Goal: Check status: Check status

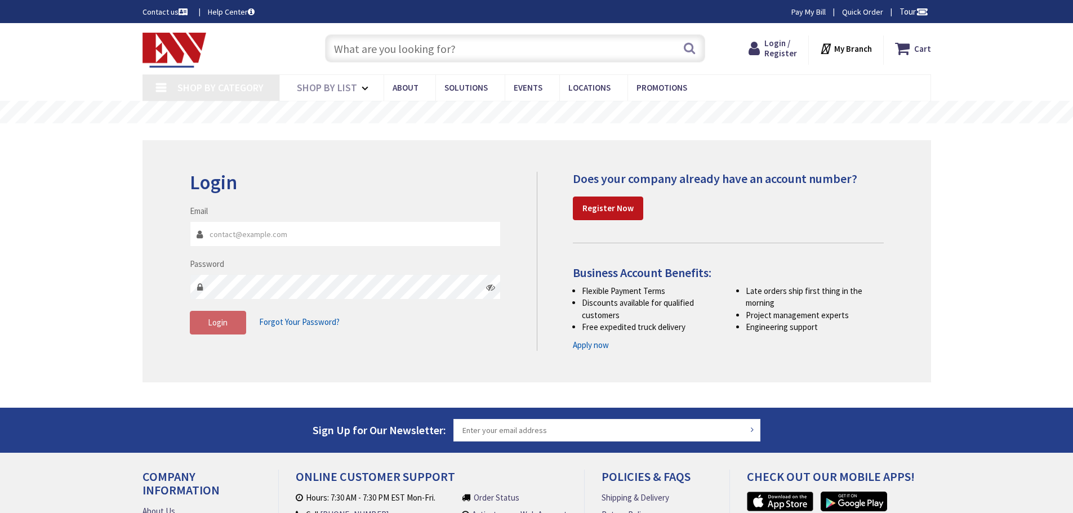
type input "[GEOGRAPHIC_DATA], [STREET_ADDRESS][PERSON_NAME]"
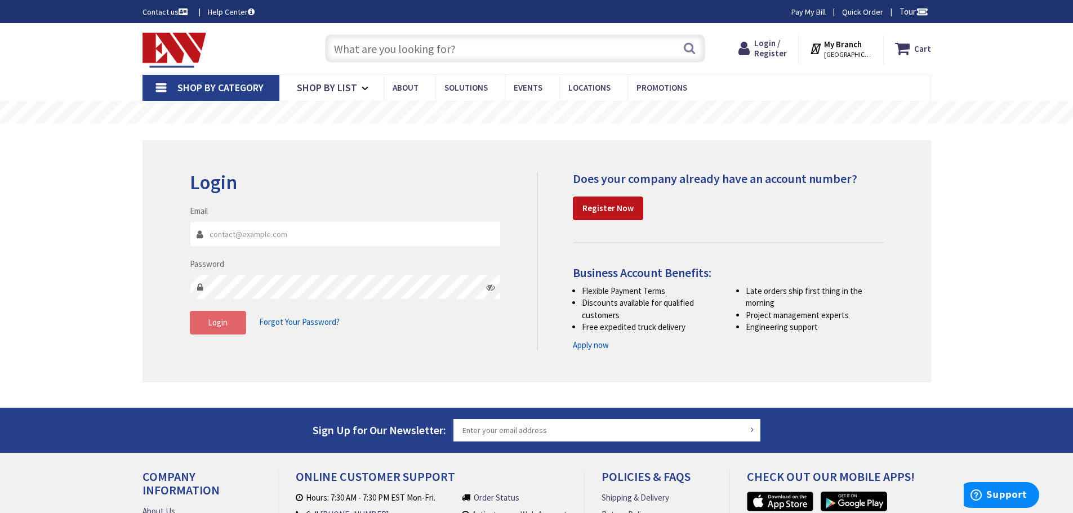
type input "[EMAIL_ADDRESS][DOMAIN_NAME]"
click at [233, 328] on button "Login" at bounding box center [218, 323] width 56 height 24
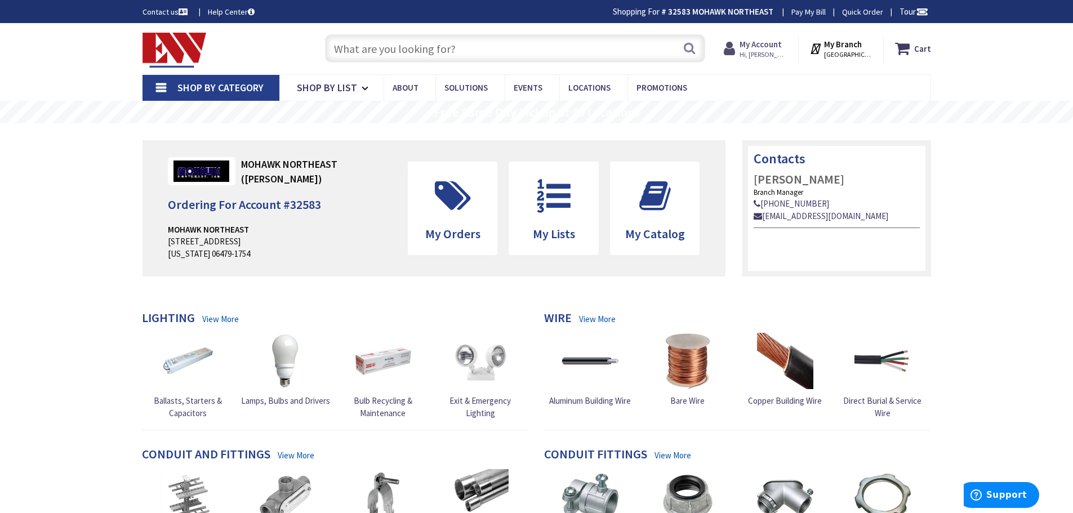
click at [779, 51] on span "Hi, [PERSON_NAME]" at bounding box center [763, 54] width 48 height 9
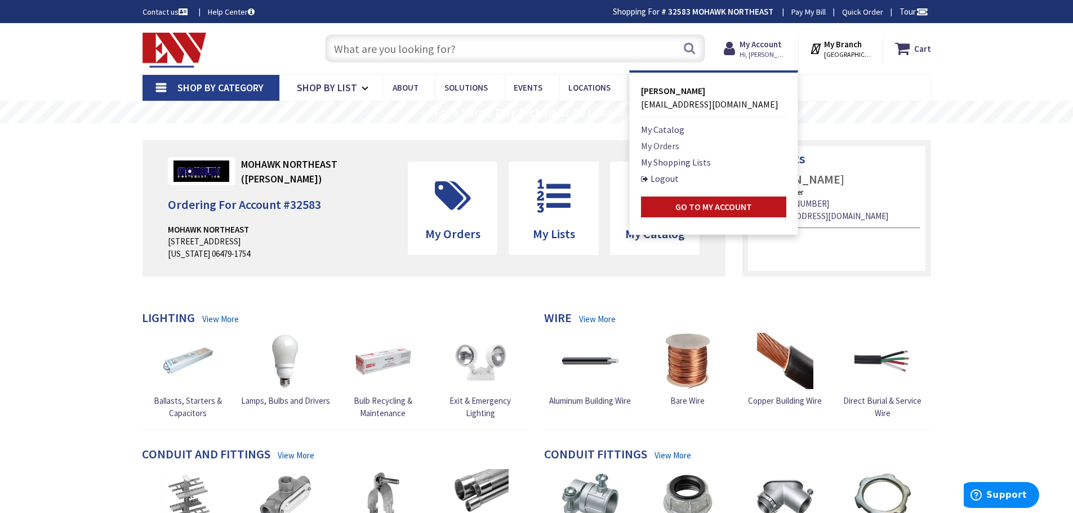
click at [668, 148] on link "My Orders" at bounding box center [660, 146] width 38 height 14
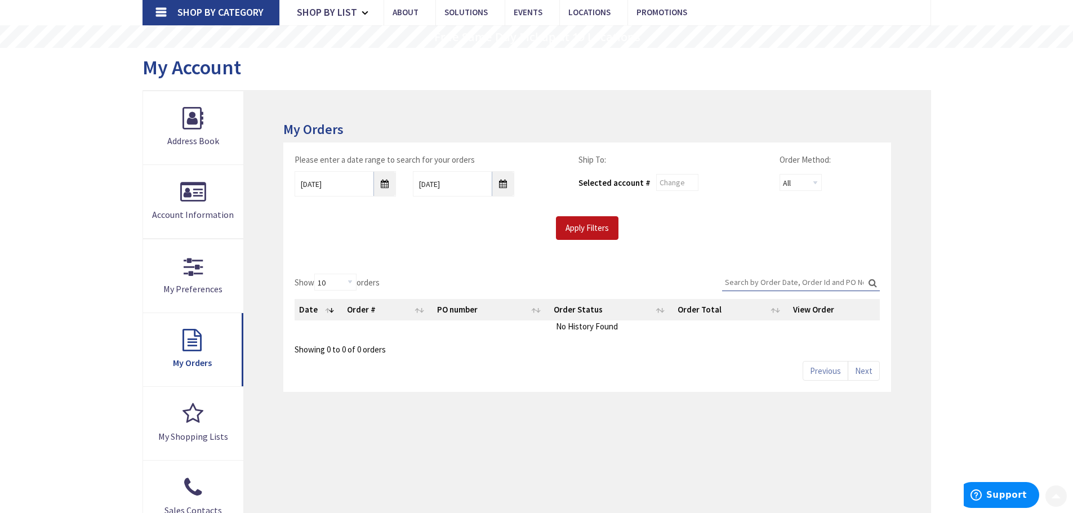
scroll to position [78, 0]
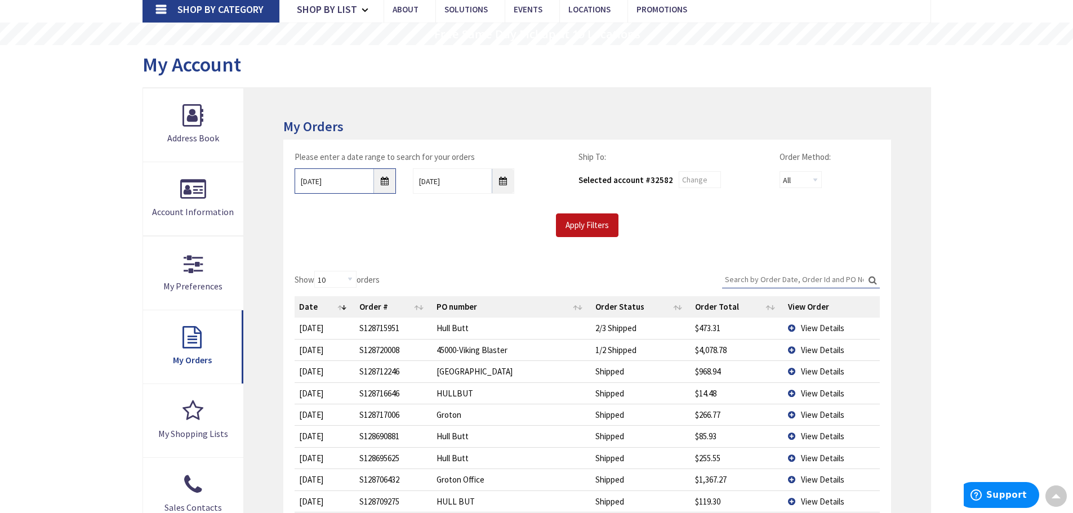
click at [388, 180] on input "9/1/2025" at bounding box center [344, 180] width 101 height 25
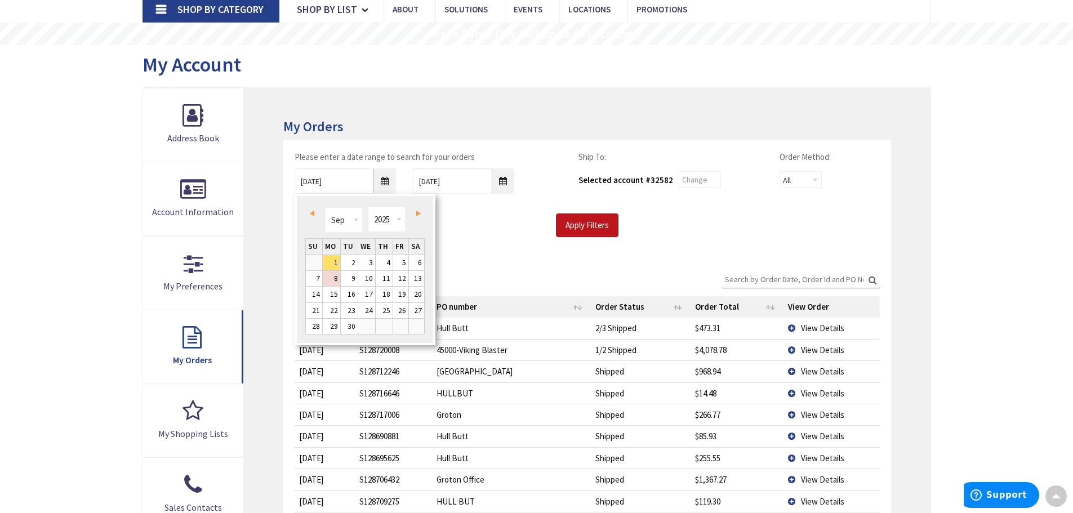
click at [314, 216] on span "Prev" at bounding box center [312, 214] width 5 height 6
click at [397, 327] on td at bounding box center [401, 326] width 16 height 16
click at [385, 326] on link "31" at bounding box center [384, 326] width 17 height 15
type input "07/31/2025"
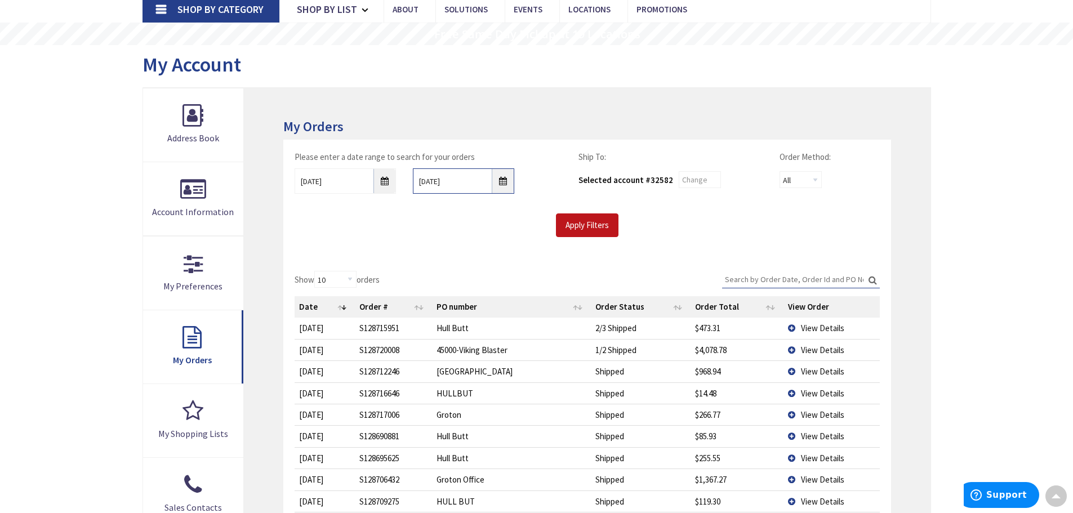
click at [502, 184] on input "9/8/2025" at bounding box center [463, 180] width 101 height 25
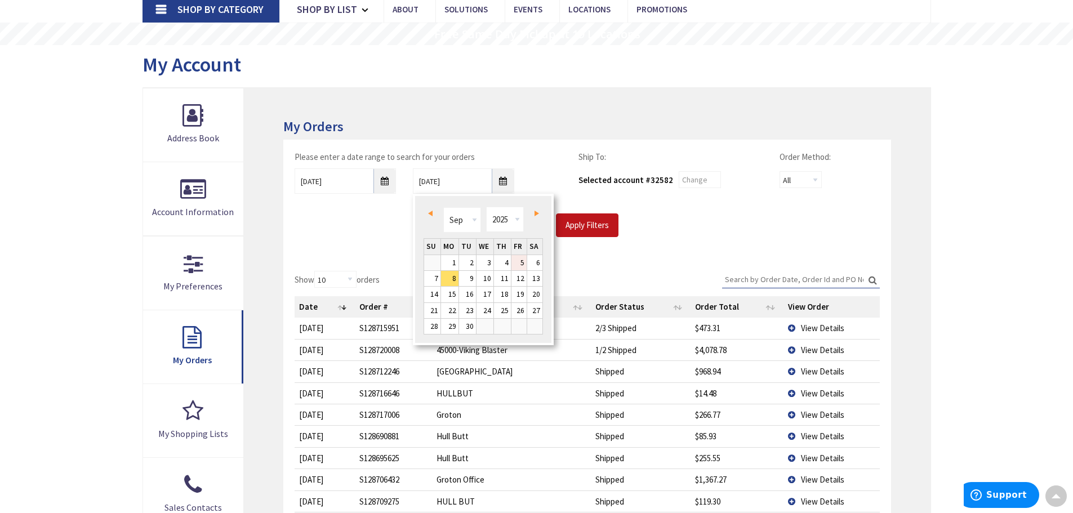
click at [523, 258] on link "5" at bounding box center [518, 262] width 15 height 15
type input "09/05/2025"
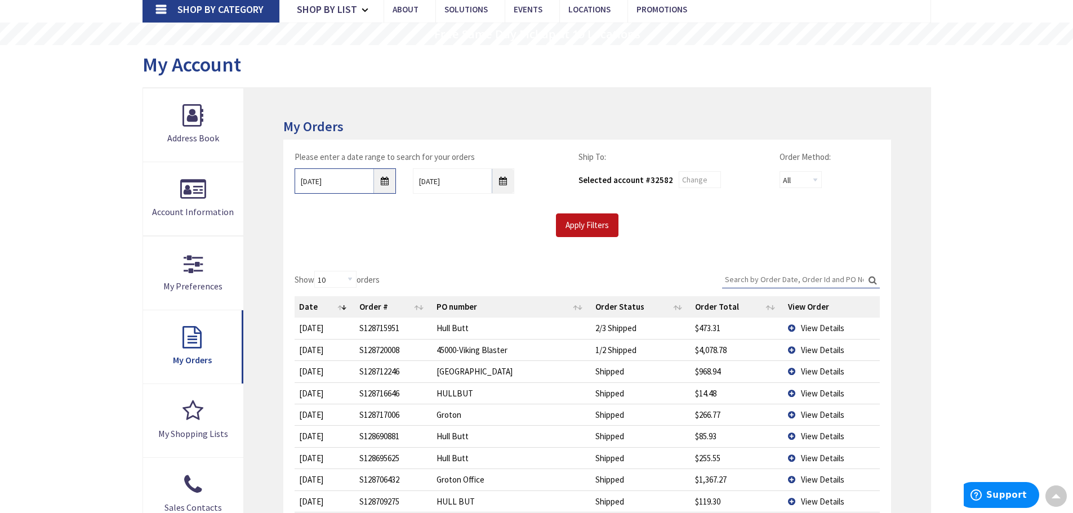
click at [387, 179] on input "07/31/2025" at bounding box center [344, 180] width 101 height 25
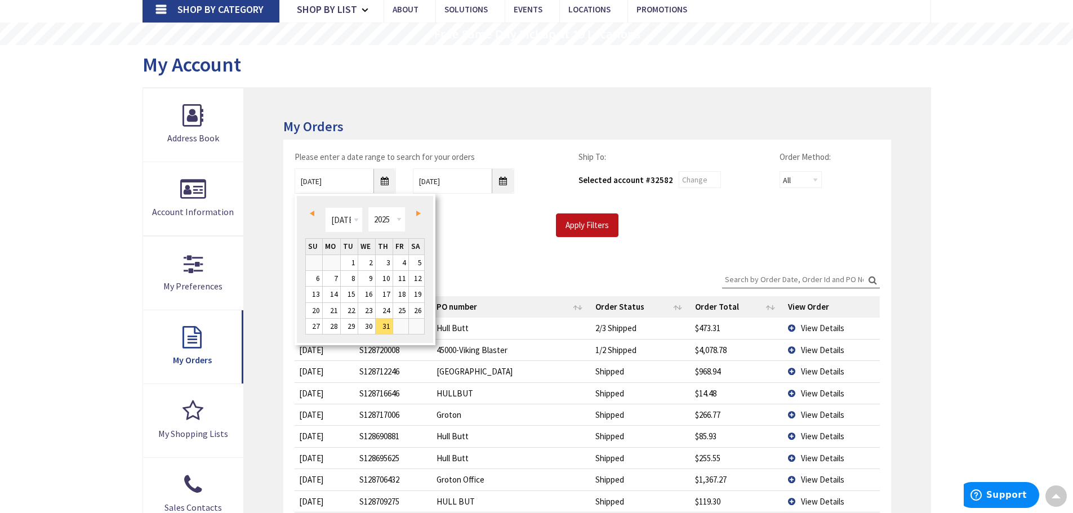
click at [421, 212] on link "Next" at bounding box center [415, 213] width 15 height 15
click at [403, 327] on link "29" at bounding box center [400, 326] width 15 height 15
type input "08/29/2025"
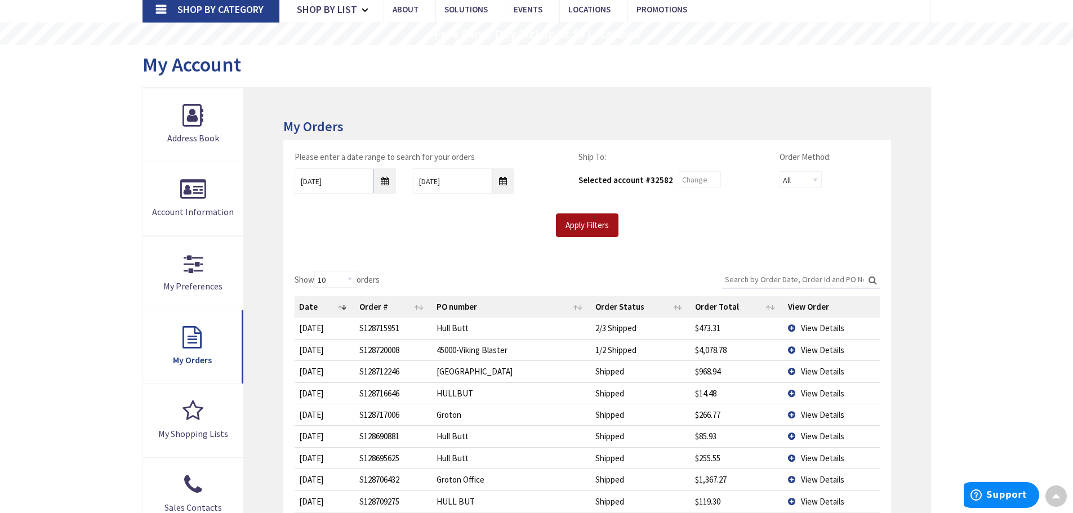
click at [578, 231] on input "Apply Filters" at bounding box center [587, 225] width 62 height 24
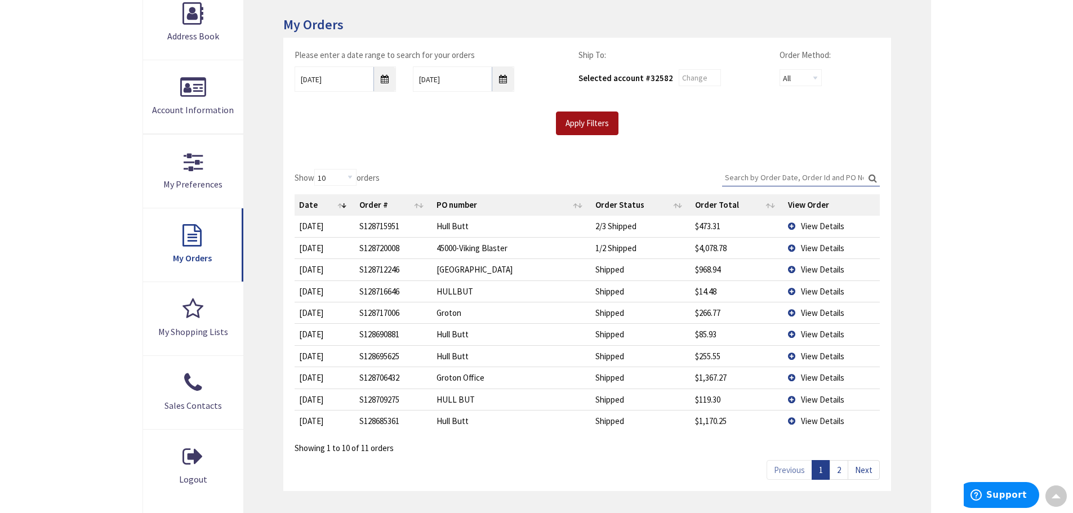
scroll to position [189, 0]
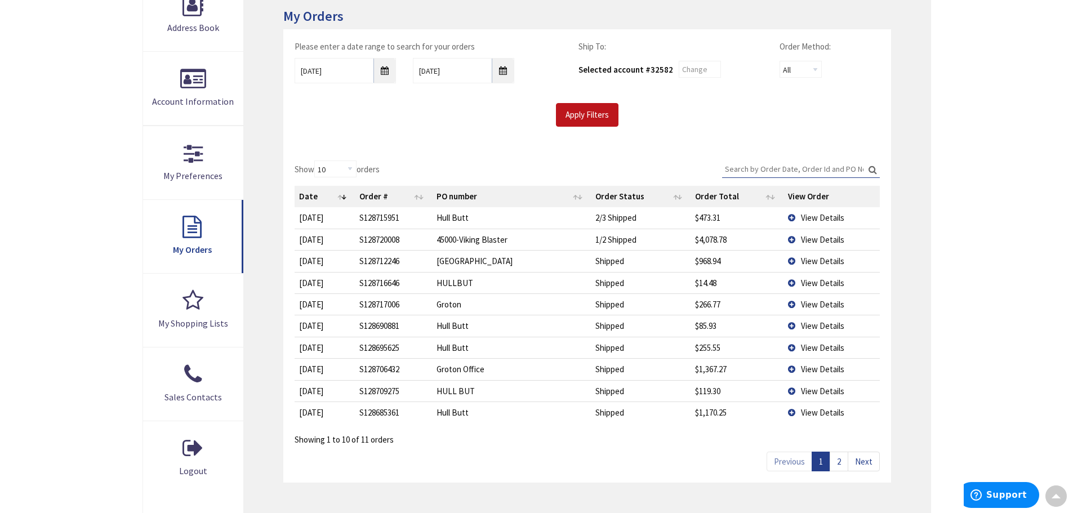
click at [841, 461] on link "2" at bounding box center [838, 462] width 19 height 20
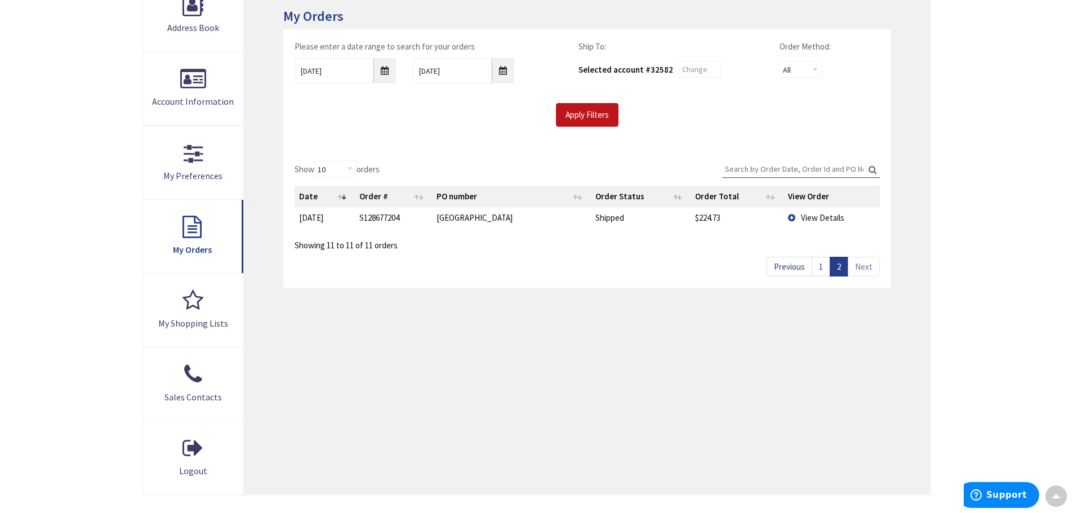
click at [787, 217] on td "View Details" at bounding box center [831, 217] width 96 height 21
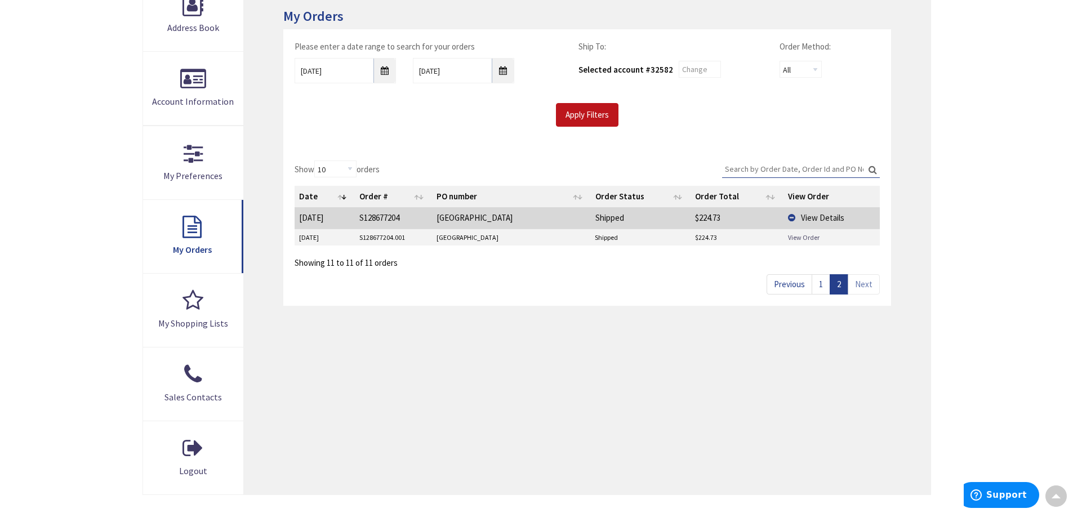
click at [810, 235] on link "View Order" at bounding box center [804, 238] width 32 height 10
click at [818, 283] on link "1" at bounding box center [820, 284] width 19 height 20
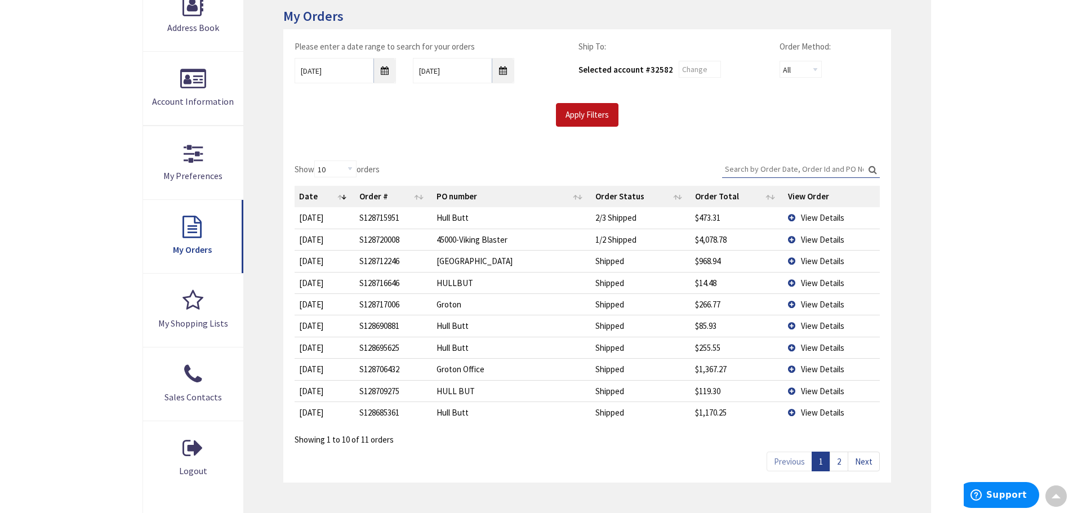
click at [793, 408] on td "View Details" at bounding box center [831, 411] width 96 height 21
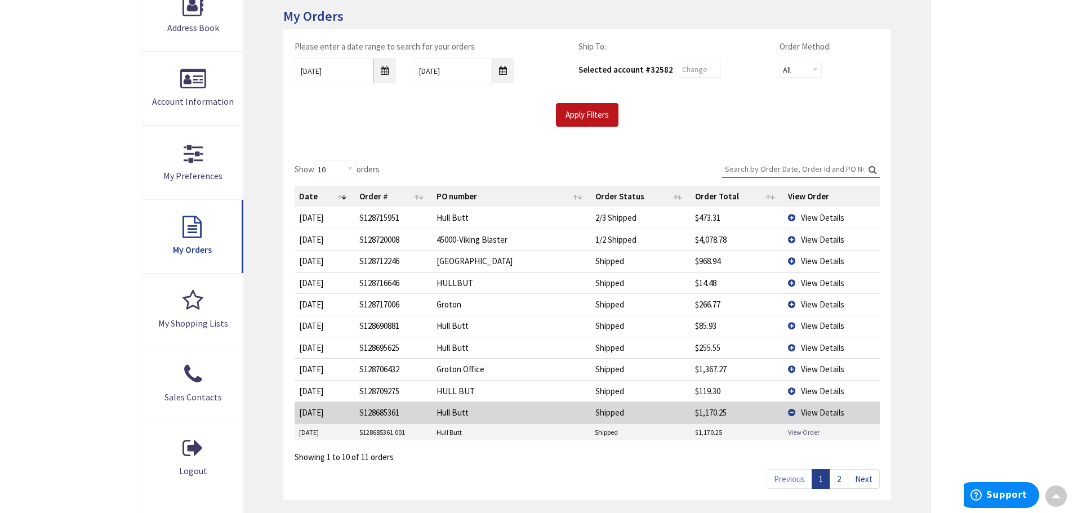
click at [802, 431] on link "View Order" at bounding box center [804, 432] width 32 height 10
click at [819, 395] on span "View Details" at bounding box center [822, 391] width 43 height 11
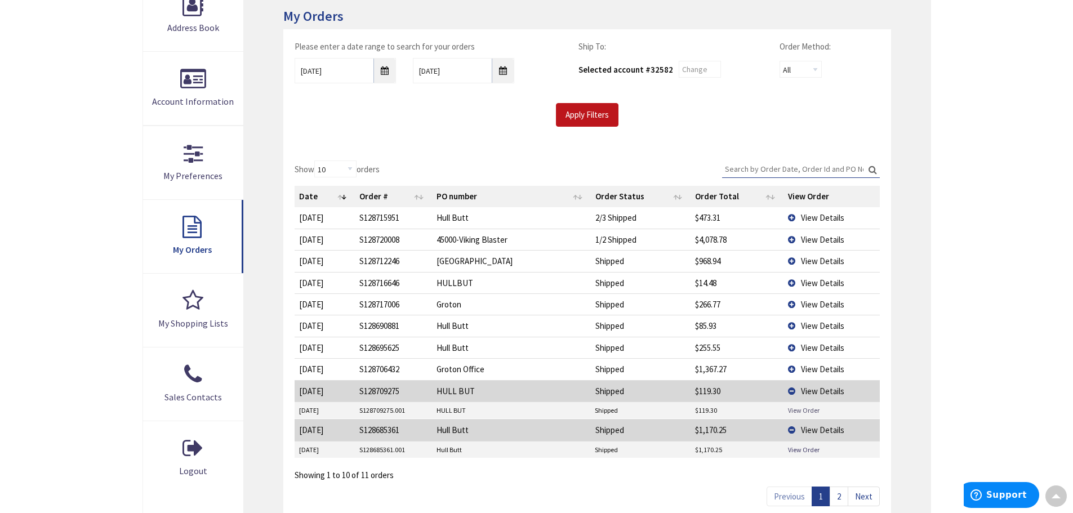
click at [802, 412] on link "View Order" at bounding box center [804, 410] width 32 height 10
click at [813, 369] on span "View Details" at bounding box center [822, 369] width 43 height 11
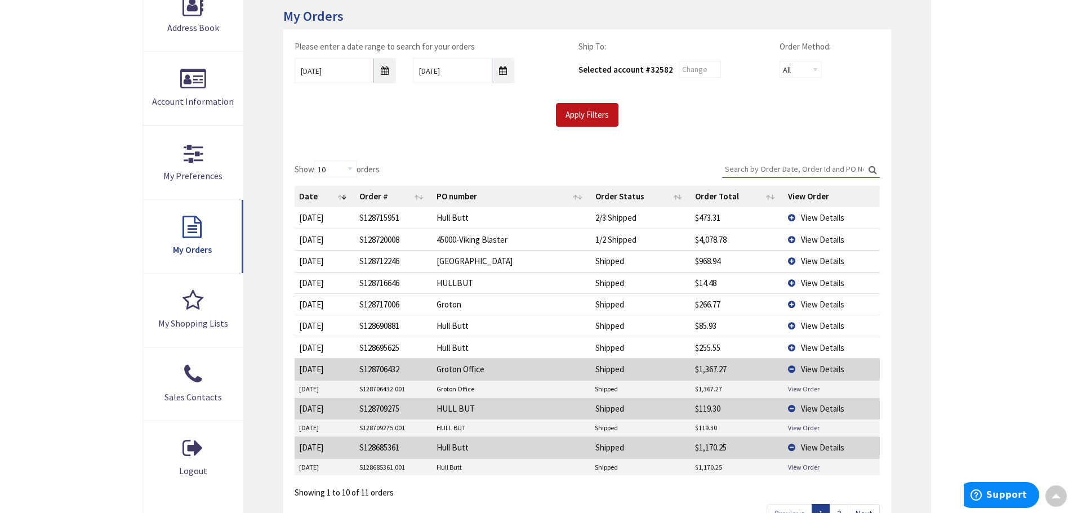
click at [812, 387] on link "View Order" at bounding box center [804, 389] width 32 height 10
click at [804, 350] on span "View Details" at bounding box center [822, 347] width 43 height 11
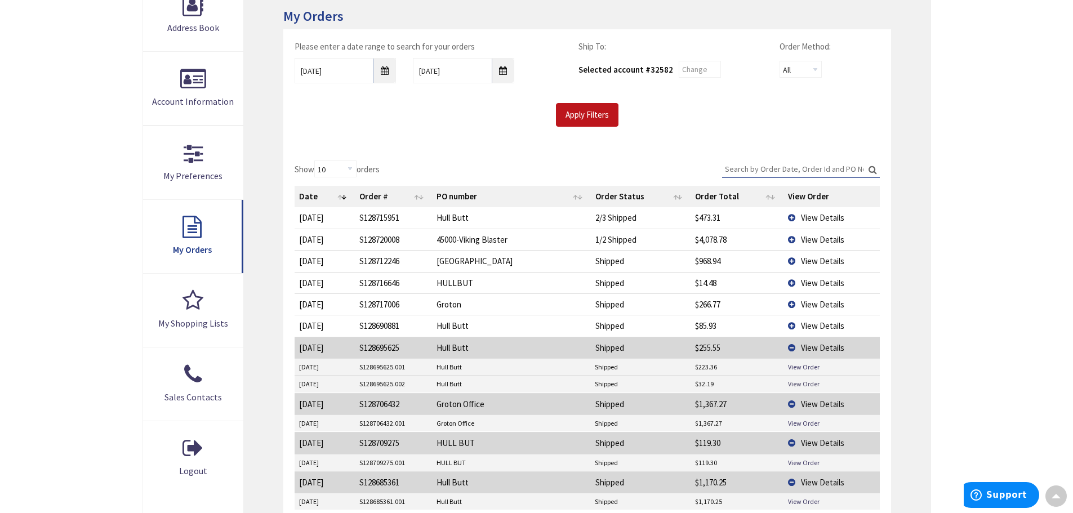
click at [814, 382] on link "View Order" at bounding box center [804, 384] width 32 height 10
click at [789, 367] on link "View Order" at bounding box center [804, 367] width 32 height 10
click at [806, 319] on td "View Details" at bounding box center [831, 325] width 96 height 21
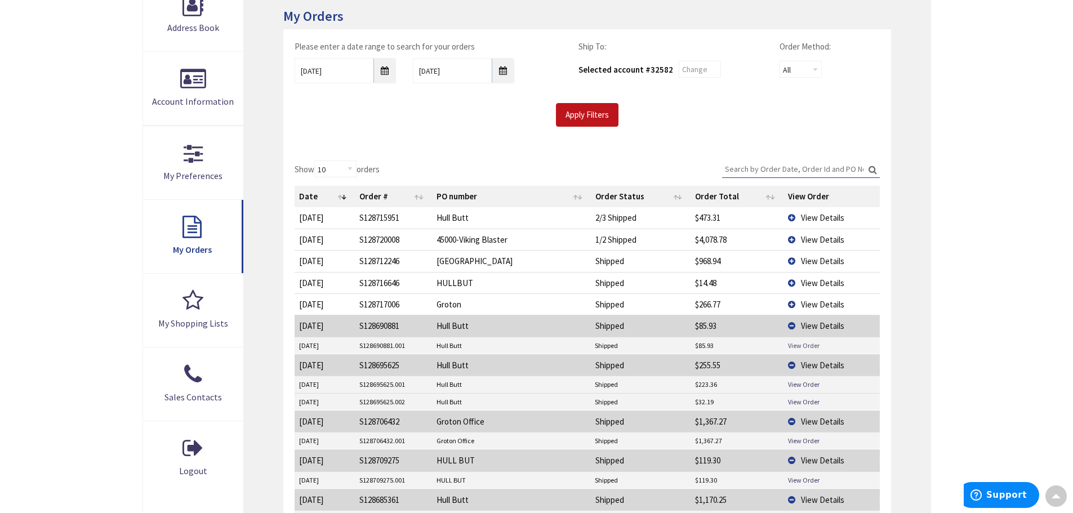
click at [803, 347] on link "View Order" at bounding box center [804, 346] width 32 height 10
click at [796, 301] on td "View Details" at bounding box center [831, 303] width 96 height 21
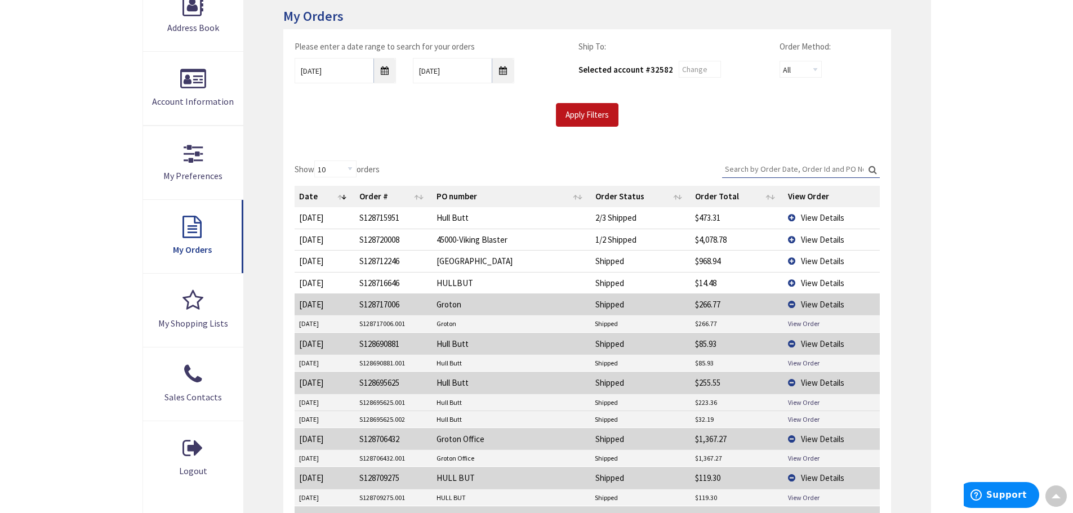
click at [792, 318] on td "View Order" at bounding box center [831, 323] width 96 height 17
click at [796, 321] on link "View Order" at bounding box center [804, 324] width 32 height 10
click at [806, 278] on span "View Details" at bounding box center [822, 283] width 43 height 11
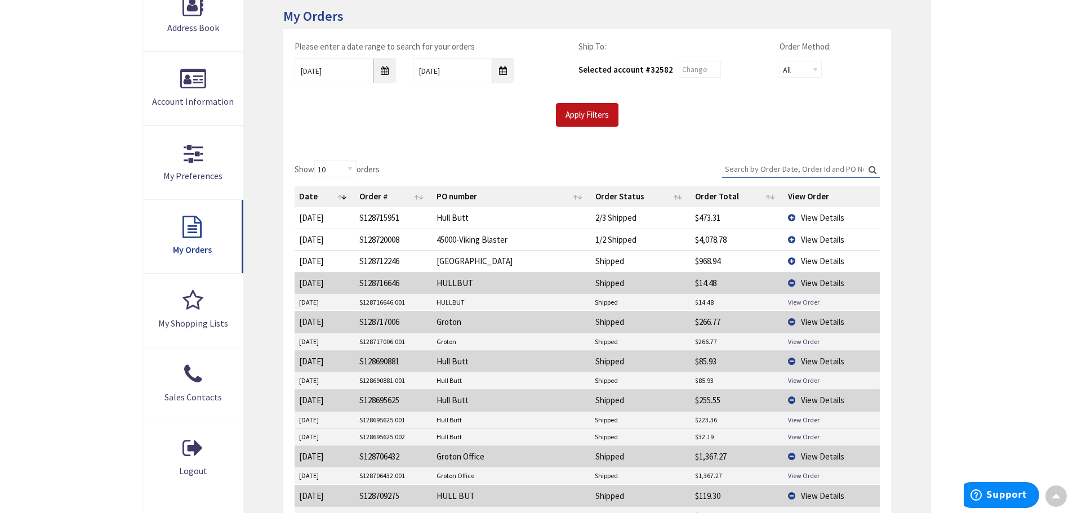
click at [809, 301] on link "View Order" at bounding box center [804, 302] width 32 height 10
click at [799, 250] on td "View Details" at bounding box center [831, 260] width 96 height 21
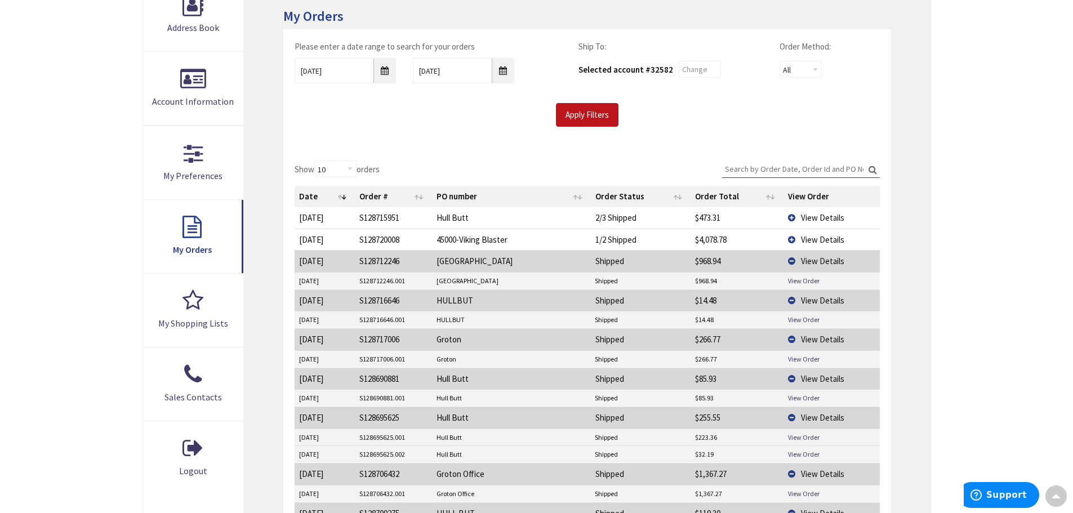
click at [801, 270] on td "View Details" at bounding box center [831, 260] width 96 height 21
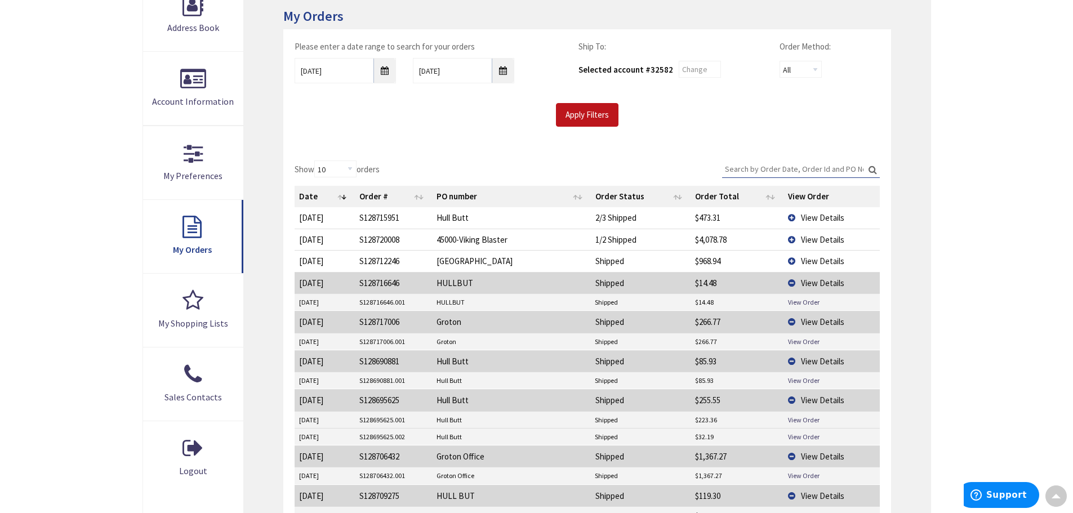
click at [803, 265] on span "View Details" at bounding box center [822, 261] width 43 height 11
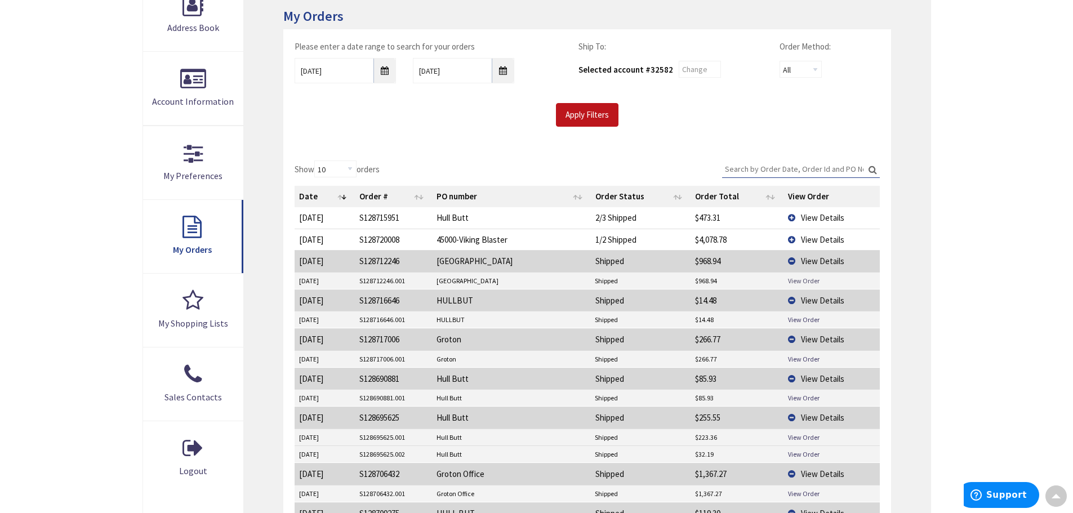
click at [800, 280] on link "View Order" at bounding box center [804, 281] width 32 height 10
click at [798, 233] on td "View Details" at bounding box center [831, 239] width 96 height 21
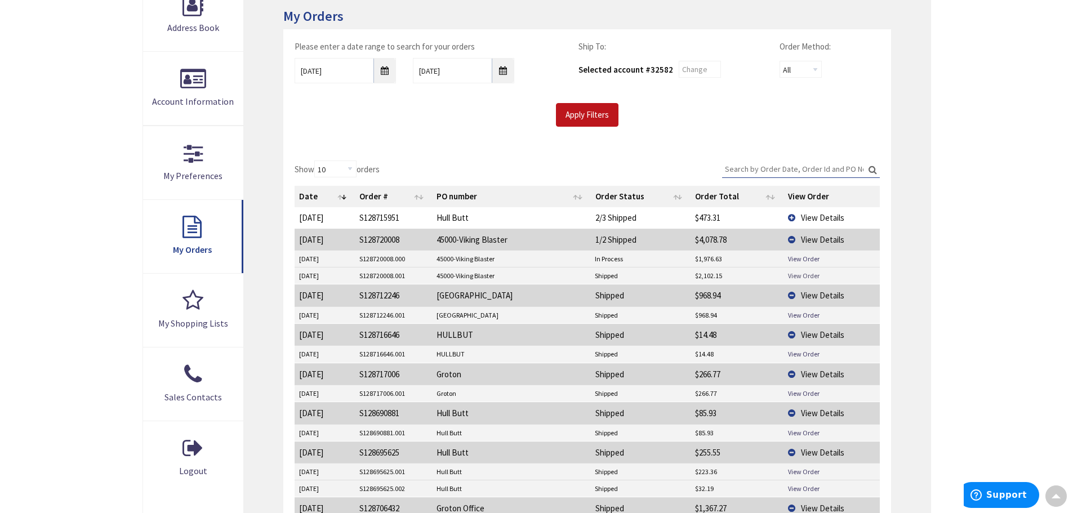
click at [799, 272] on link "View Order" at bounding box center [804, 276] width 32 height 10
click at [779, 258] on td "$1,976.63" at bounding box center [736, 259] width 93 height 17
click at [790, 257] on link "View Order" at bounding box center [804, 259] width 32 height 10
click at [810, 219] on span "View Details" at bounding box center [822, 217] width 43 height 11
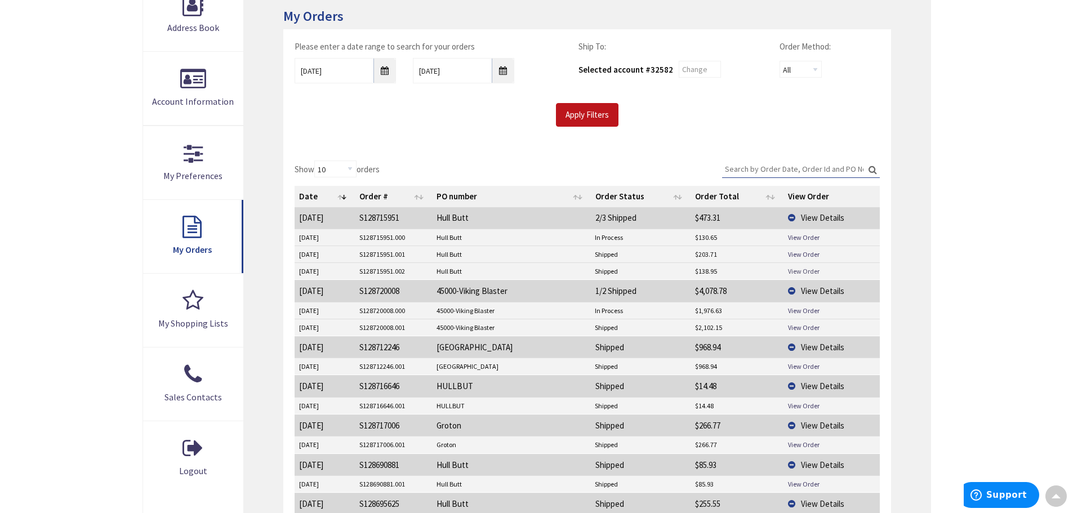
click at [805, 269] on link "View Order" at bounding box center [804, 271] width 32 height 10
click at [791, 253] on link "View Order" at bounding box center [804, 254] width 32 height 10
click at [805, 235] on link "View Order" at bounding box center [804, 238] width 32 height 10
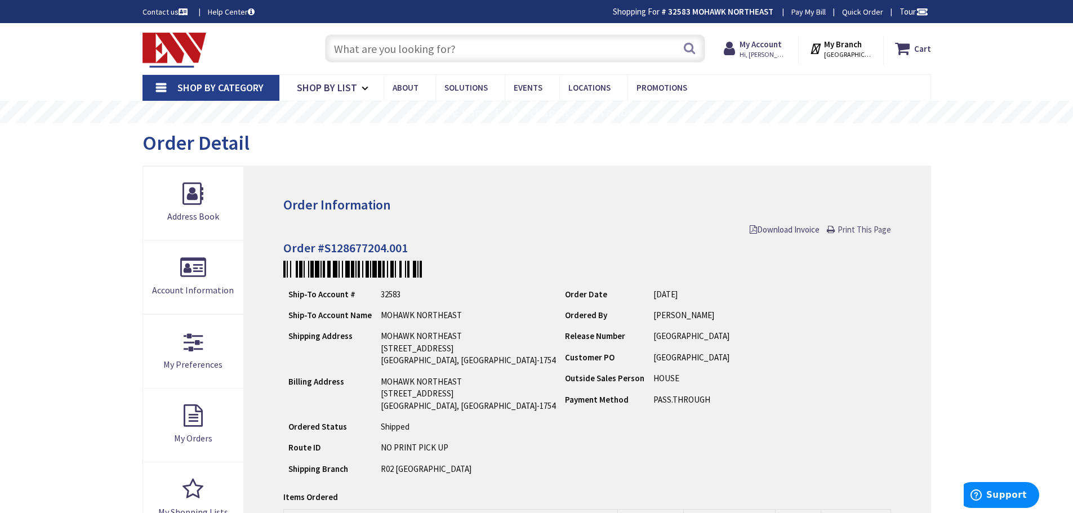
drag, startPoint x: 882, startPoint y: 231, endPoint x: 827, endPoint y: 437, distance: 213.9
click at [882, 231] on span "Print This Page" at bounding box center [863, 229] width 53 height 11
drag, startPoint x: 875, startPoint y: 229, endPoint x: 831, endPoint y: 449, distance: 224.0
click at [875, 229] on span "Print This Page" at bounding box center [863, 229] width 53 height 11
drag, startPoint x: 859, startPoint y: 225, endPoint x: 832, endPoint y: 436, distance: 213.5
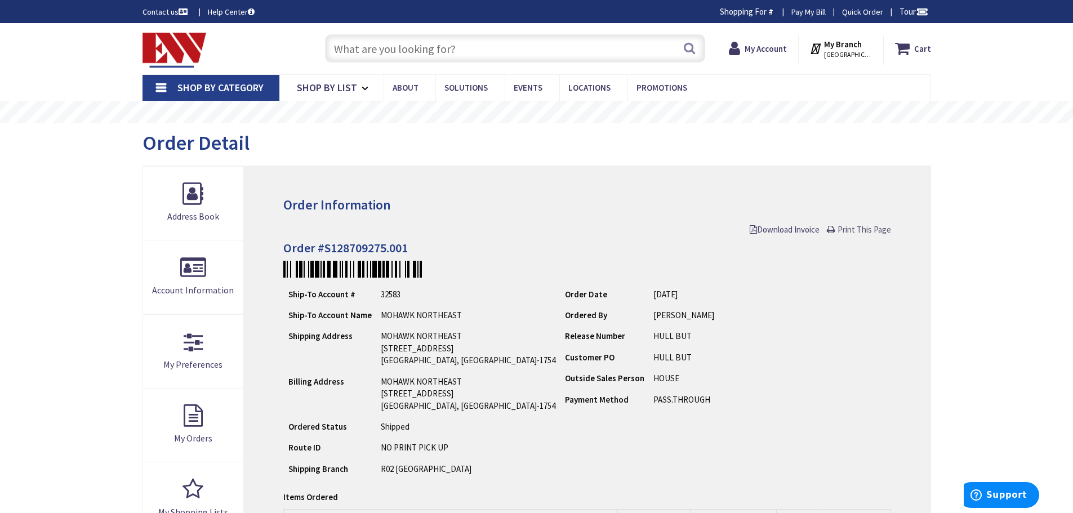
click at [859, 225] on span "Print This Page" at bounding box center [863, 229] width 53 height 11
drag, startPoint x: 841, startPoint y: 230, endPoint x: 819, endPoint y: 443, distance: 213.4
click at [841, 230] on span "Print This Page" at bounding box center [863, 229] width 53 height 11
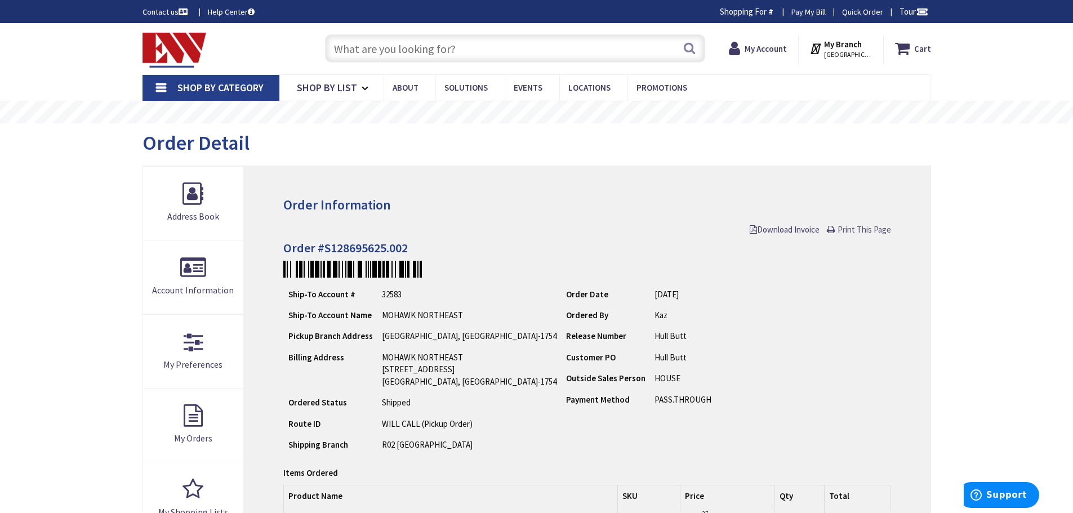
drag, startPoint x: 837, startPoint y: 226, endPoint x: 829, endPoint y: 446, distance: 219.7
click at [837, 226] on link "Print This Page" at bounding box center [859, 230] width 64 height 12
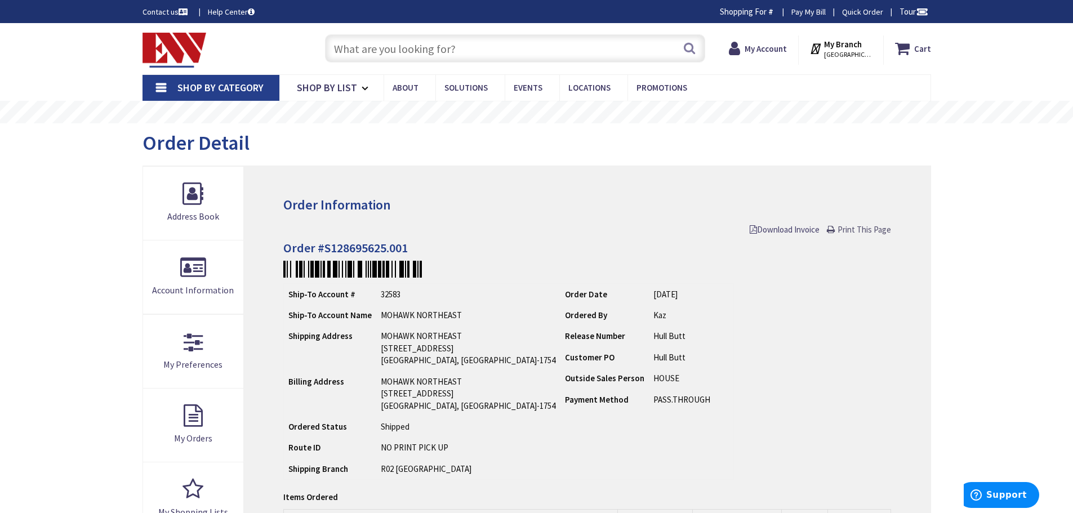
drag, startPoint x: 852, startPoint y: 230, endPoint x: 832, endPoint y: 446, distance: 217.2
click at [852, 230] on span "Print This Page" at bounding box center [863, 229] width 53 height 11
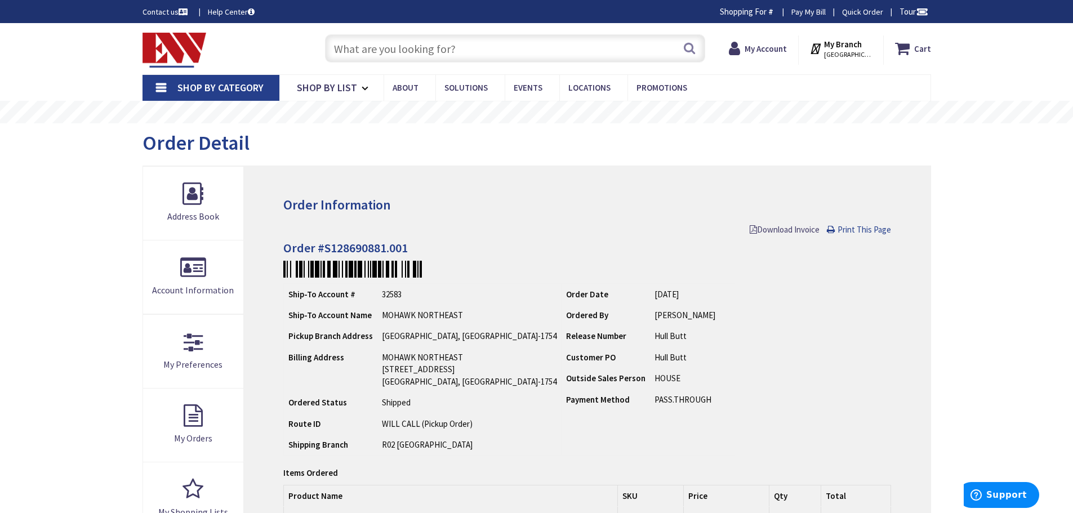
drag, startPoint x: 852, startPoint y: 238, endPoint x: 849, endPoint y: 227, distance: 11.6
click at [849, 228] on div "Order Information Download Invoice Print This Page Order #S128690881.001 Ship-T…" at bounding box center [587, 428] width 686 height 524
click at [849, 227] on span "Print This Page" at bounding box center [863, 229] width 53 height 11
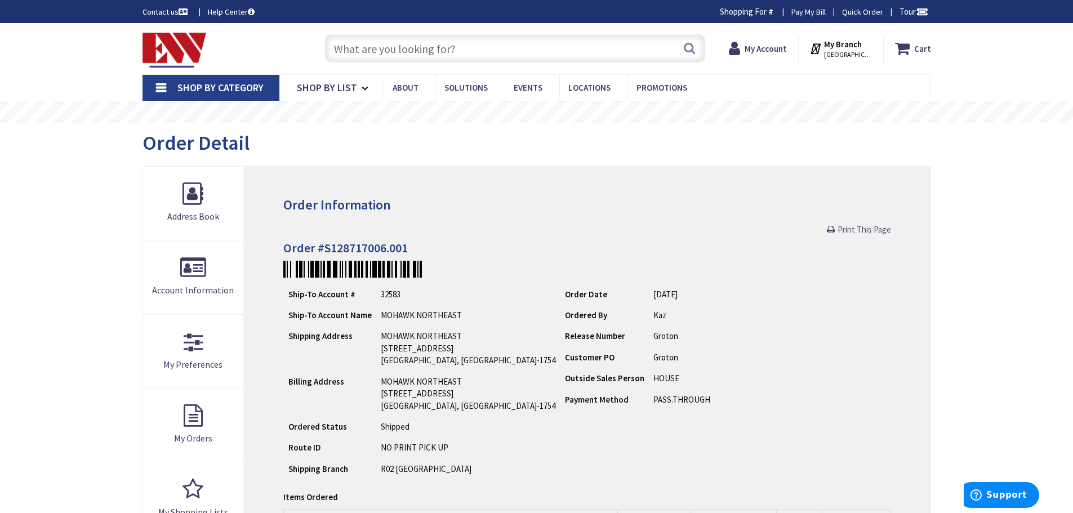
drag, startPoint x: 839, startPoint y: 231, endPoint x: 817, endPoint y: 446, distance: 215.6
click at [839, 231] on span "Print This Page" at bounding box center [863, 229] width 53 height 11
click at [848, 227] on span "Print This Page" at bounding box center [863, 229] width 53 height 11
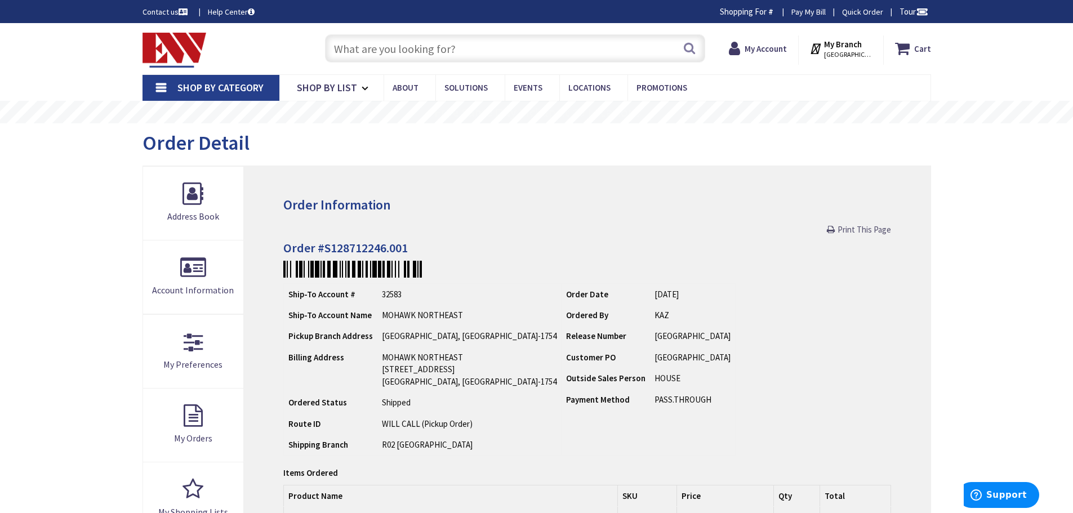
click at [858, 234] on span "Print This Page" at bounding box center [863, 229] width 53 height 11
click at [845, 230] on span "Print This Page" at bounding box center [863, 229] width 53 height 11
click at [857, 227] on span "Print This Page" at bounding box center [863, 229] width 53 height 11
click at [852, 230] on span "Print This Page" at bounding box center [863, 229] width 53 height 11
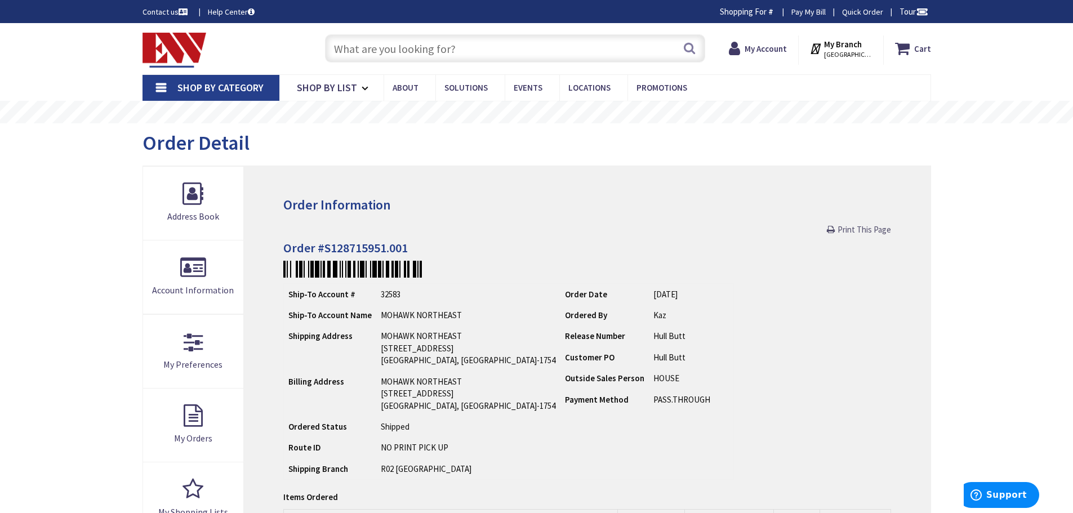
click at [848, 224] on link "Print This Page" at bounding box center [859, 230] width 64 height 12
click at [866, 228] on span "Print This Page" at bounding box center [863, 229] width 53 height 11
